Goal: Information Seeking & Learning: Find specific fact

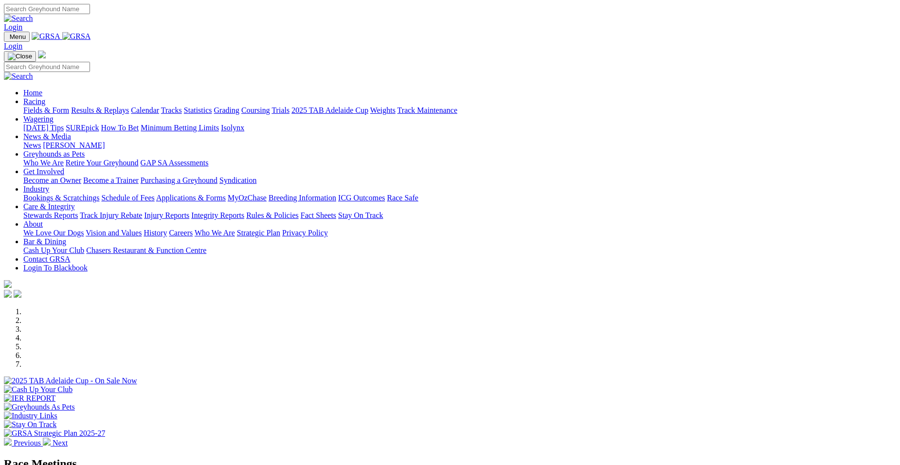
select select "VIC"
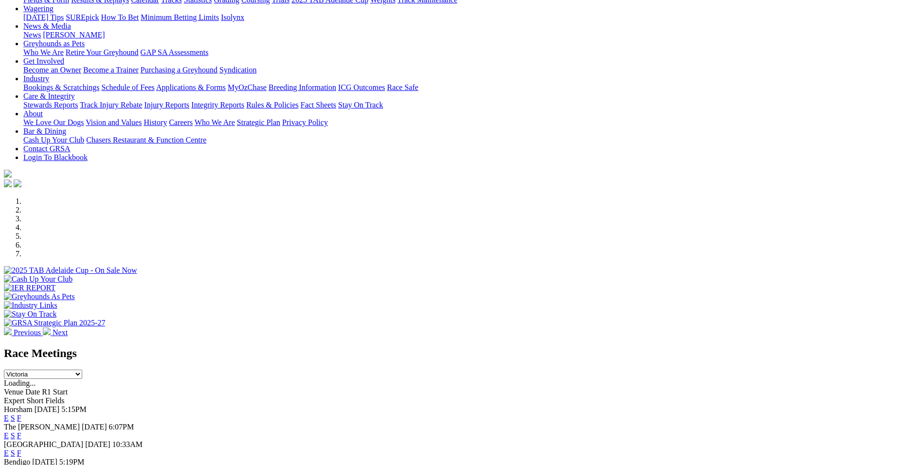
scroll to position [123, 0]
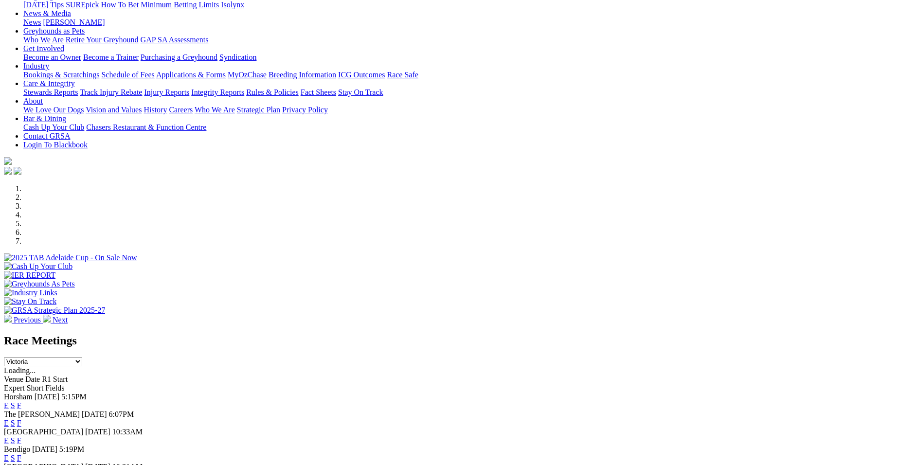
click at [21, 419] on link "F" at bounding box center [19, 423] width 4 height 8
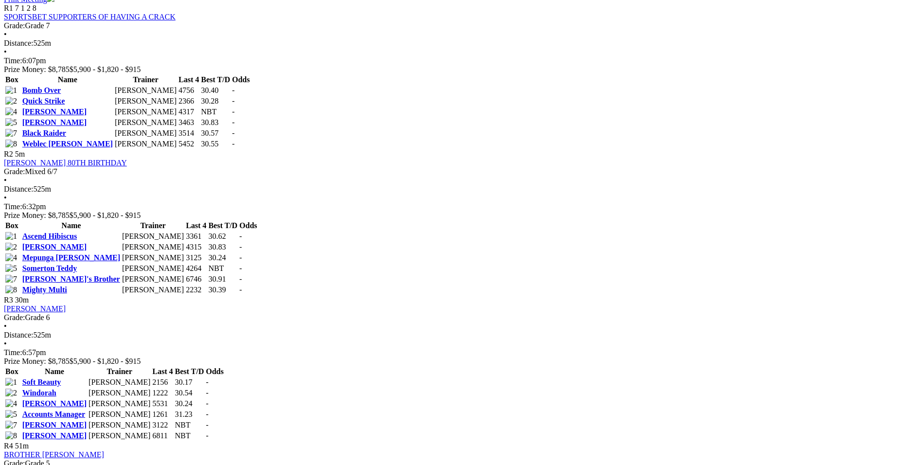
scroll to position [106, 0]
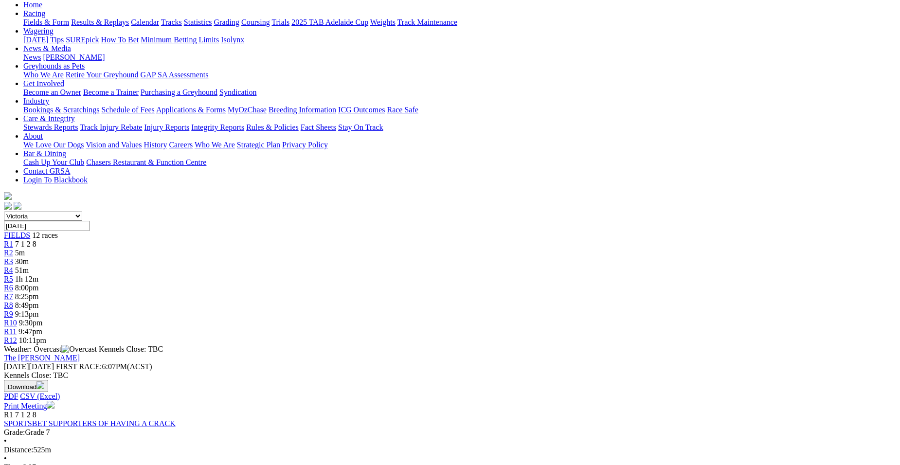
click at [36, 240] on span "7 1 2 8" at bounding box center [25, 244] width 21 height 8
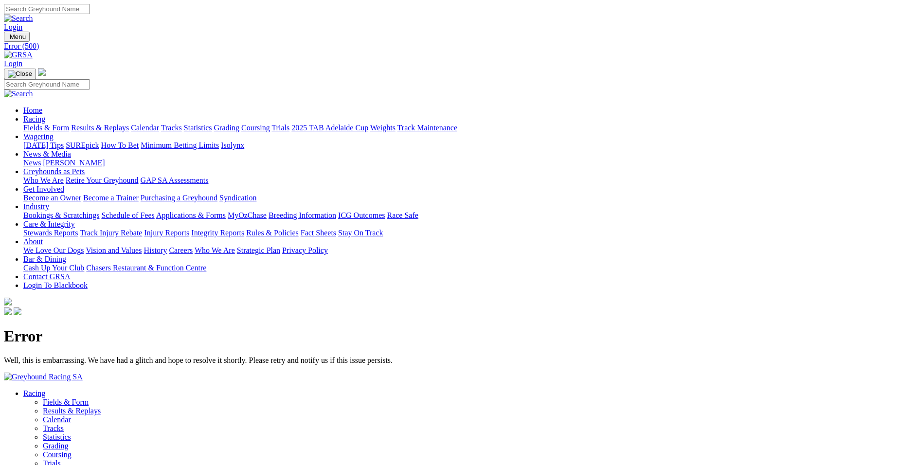
click at [217, 327] on div "Error Well, this is embarrassing. We have had a glitch and hope to resolve it s…" at bounding box center [450, 345] width 892 height 37
